Goal: Transaction & Acquisition: Purchase product/service

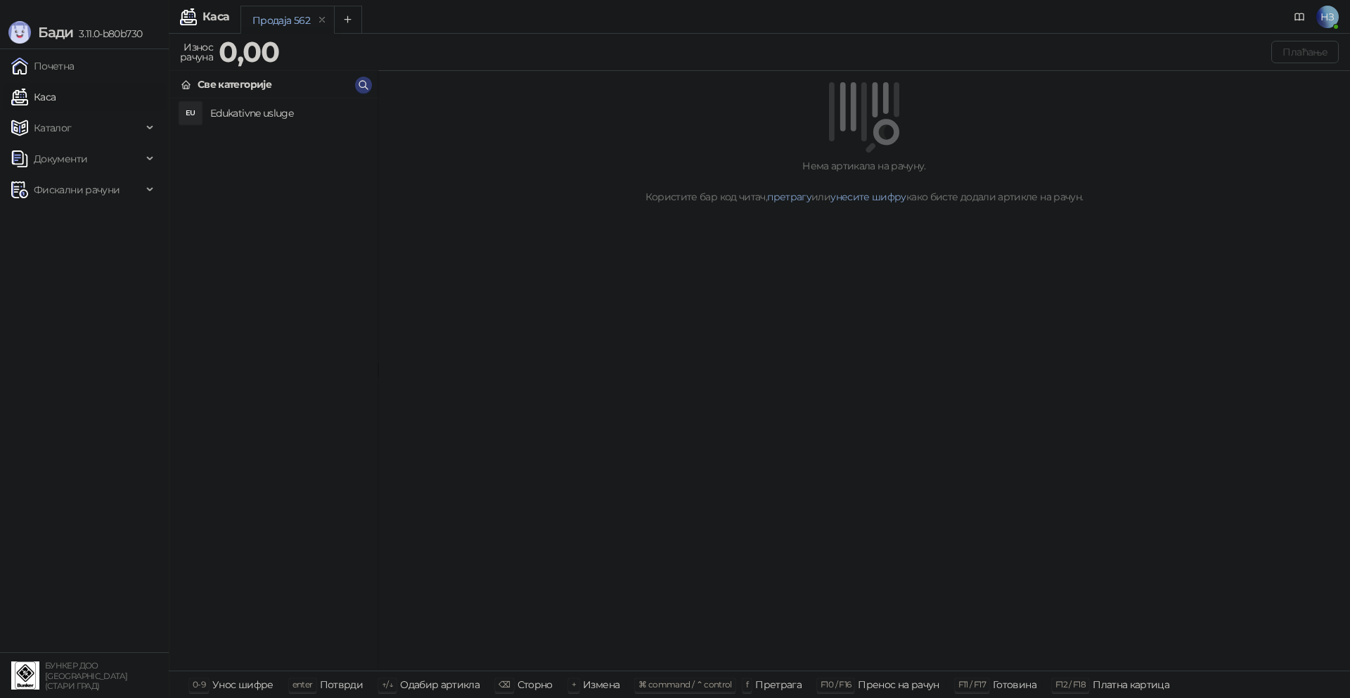
click at [234, 98] on li "EU Edukativne usluge" at bounding box center [273, 112] width 208 height 29
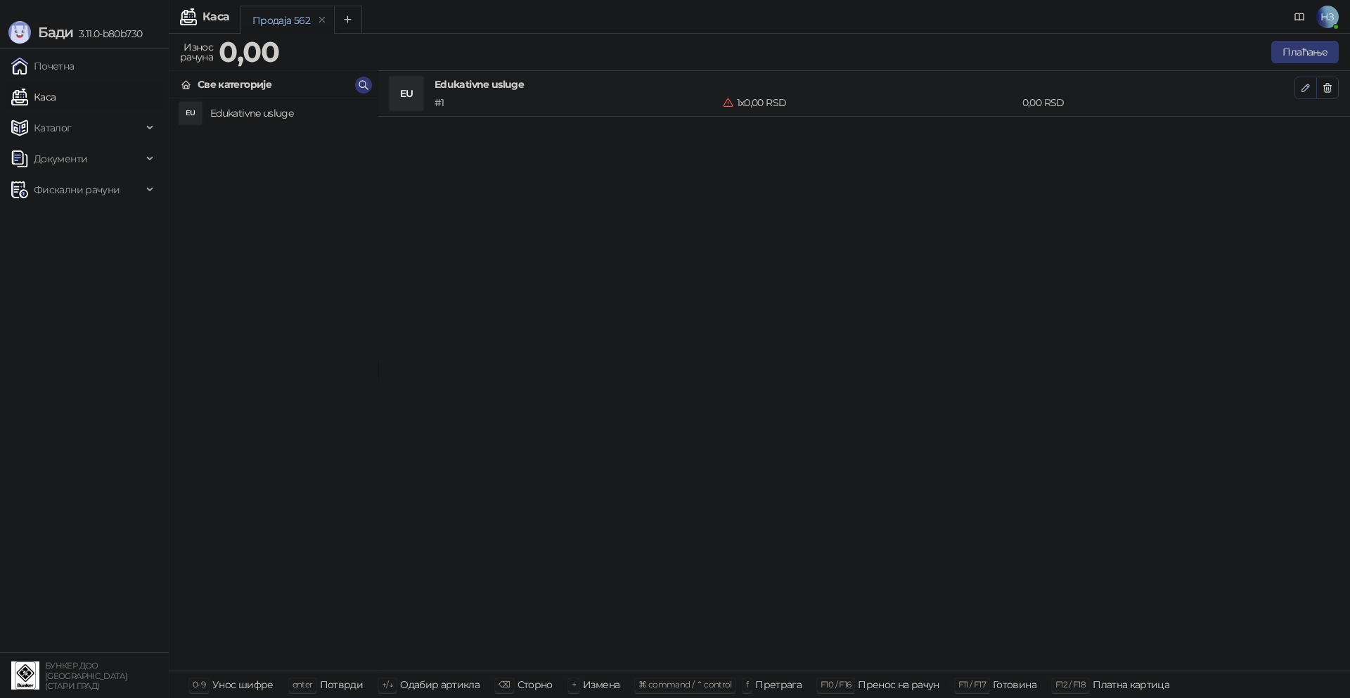
click at [1305, 84] on icon "button" at bounding box center [1305, 87] width 11 height 11
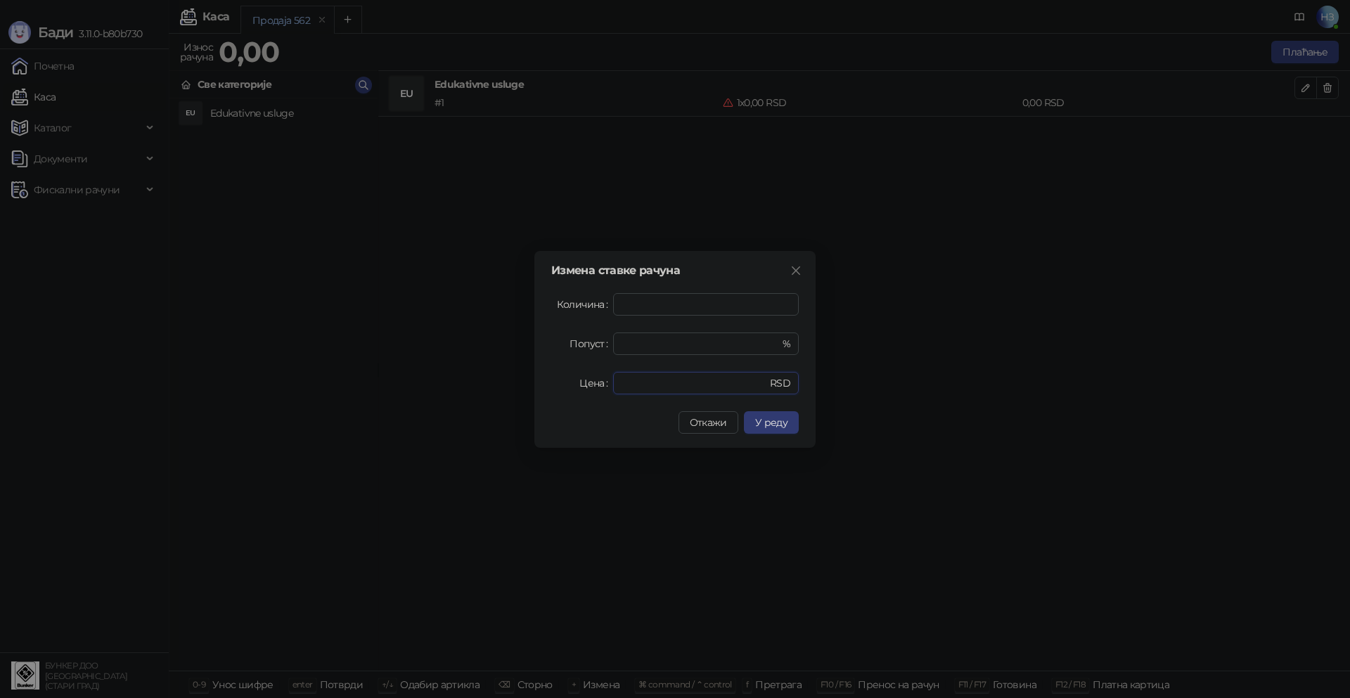
drag, startPoint x: 643, startPoint y: 387, endPoint x: 611, endPoint y: 386, distance: 31.7
click at [615, 386] on div "* RSD" at bounding box center [706, 383] width 186 height 23
type input "****"
click at [761, 429] on button "У реду" at bounding box center [771, 422] width 55 height 23
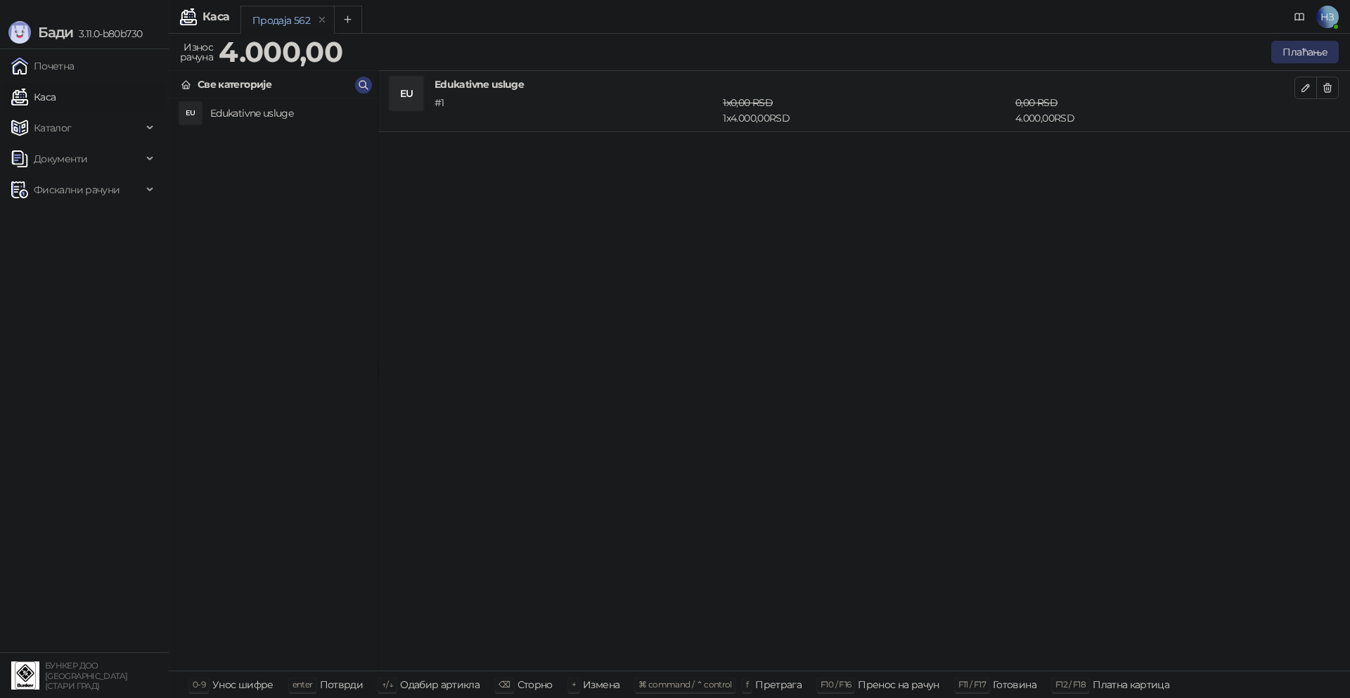
click at [1302, 52] on button "Плаћање" at bounding box center [1305, 52] width 68 height 23
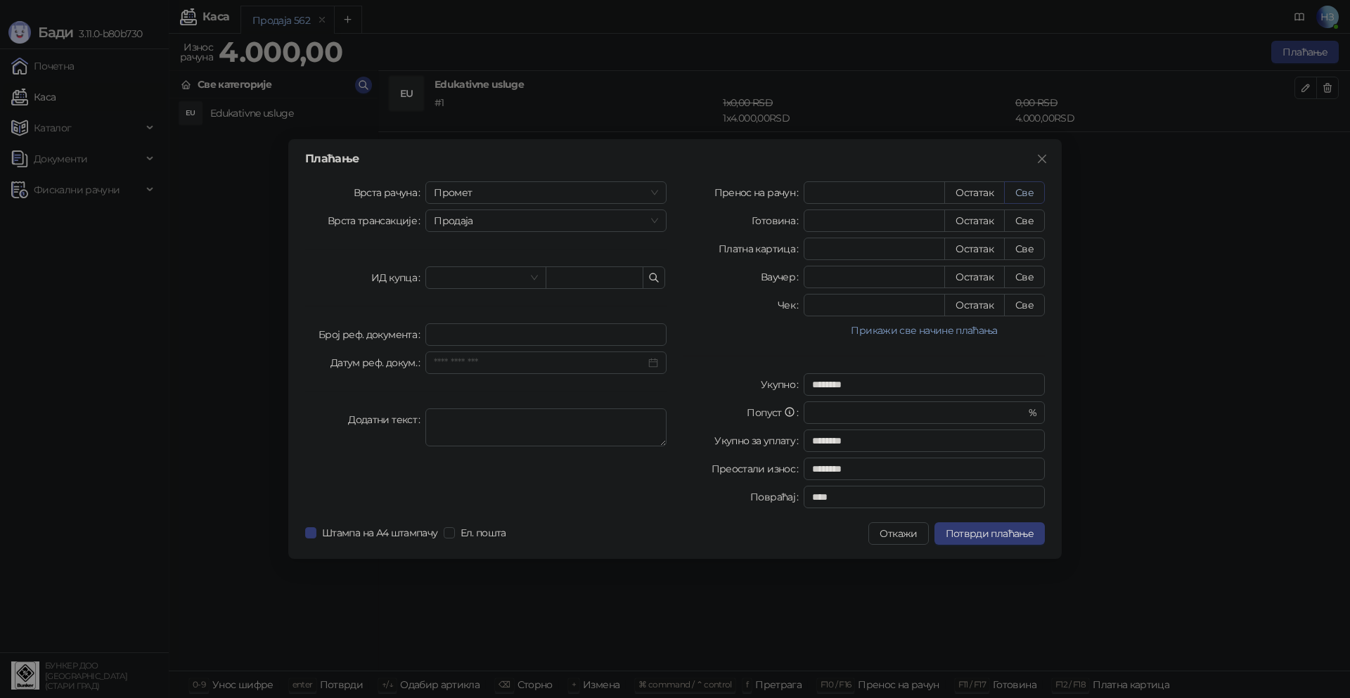
click at [1033, 197] on button "Све" at bounding box center [1024, 192] width 41 height 23
type input "****"
click at [997, 534] on span "Потврди плаћање" at bounding box center [990, 533] width 88 height 13
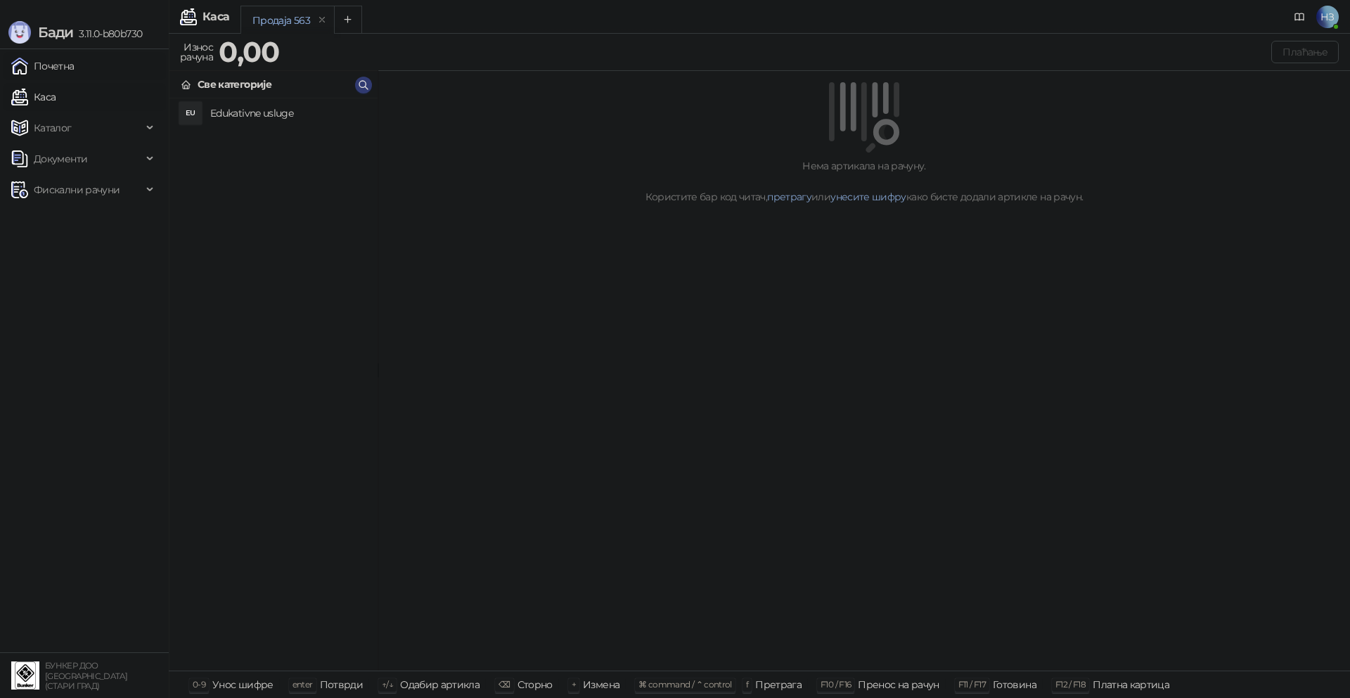
click at [63, 68] on link "Почетна" at bounding box center [42, 66] width 63 height 28
